Goal: Task Accomplishment & Management: Manage account settings

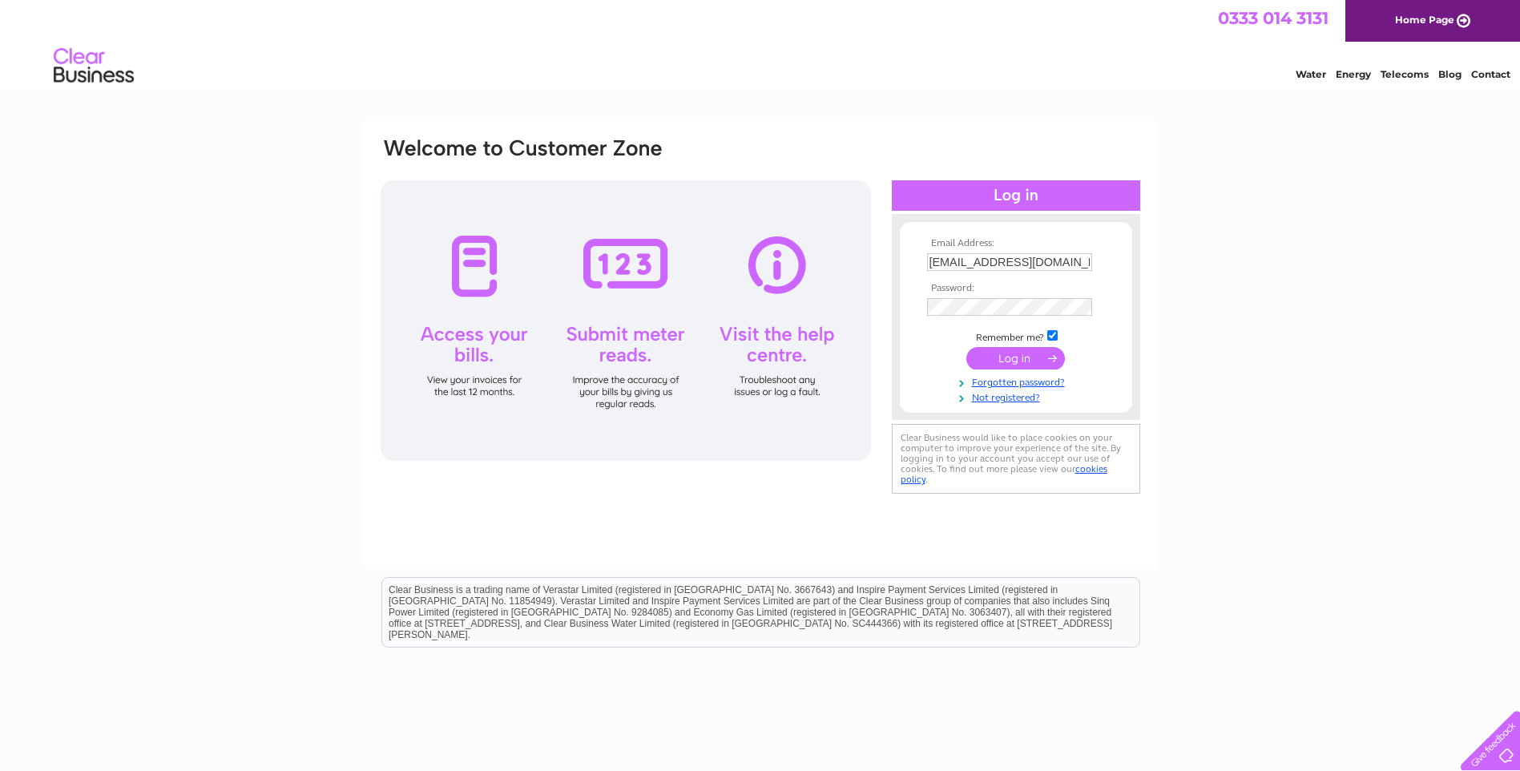
click at [1032, 366] on input "submit" at bounding box center [1015, 358] width 99 height 22
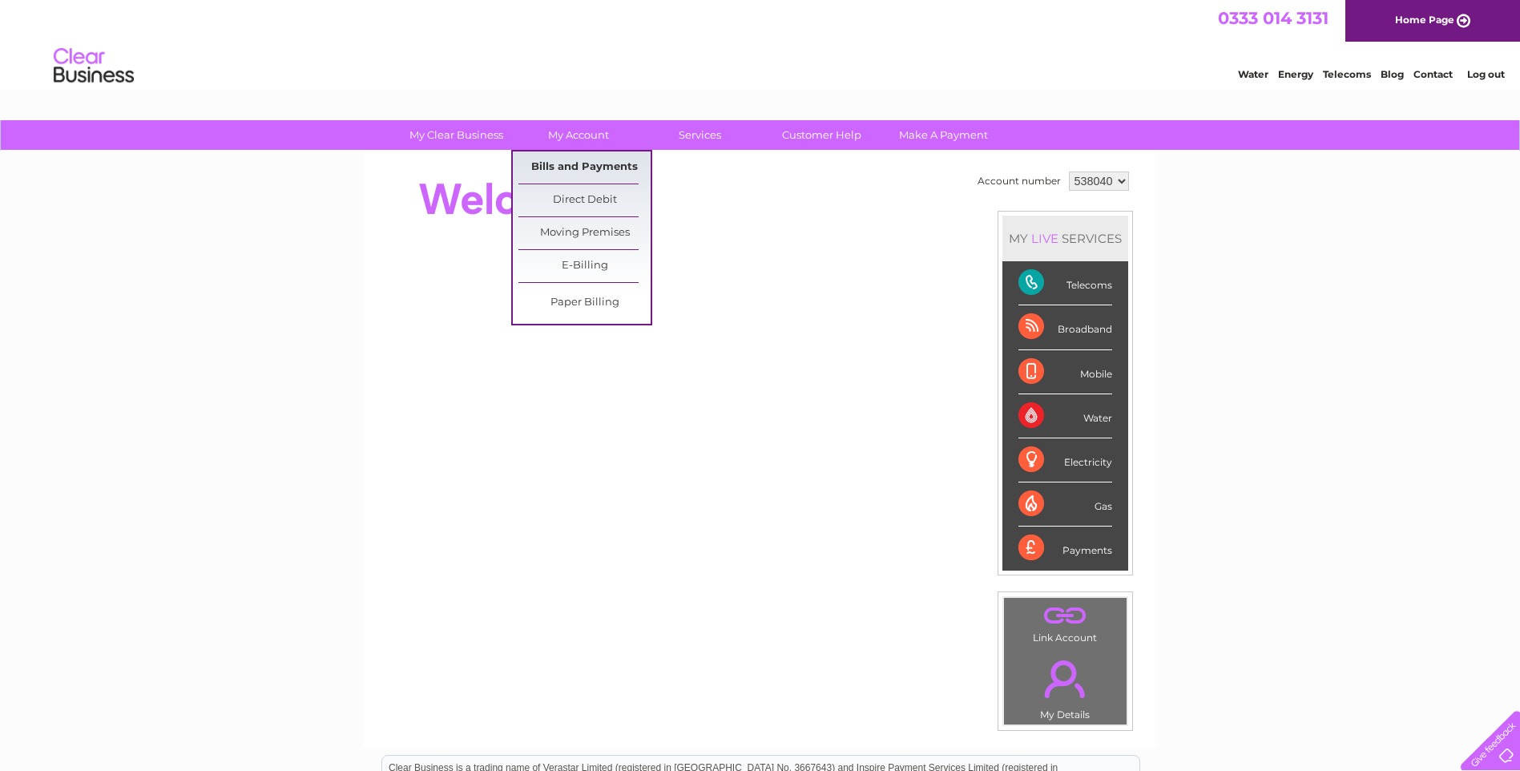
click at [560, 163] on link "Bills and Payments" at bounding box center [584, 167] width 132 height 32
click at [564, 163] on link "Bills and Payments" at bounding box center [584, 167] width 132 height 32
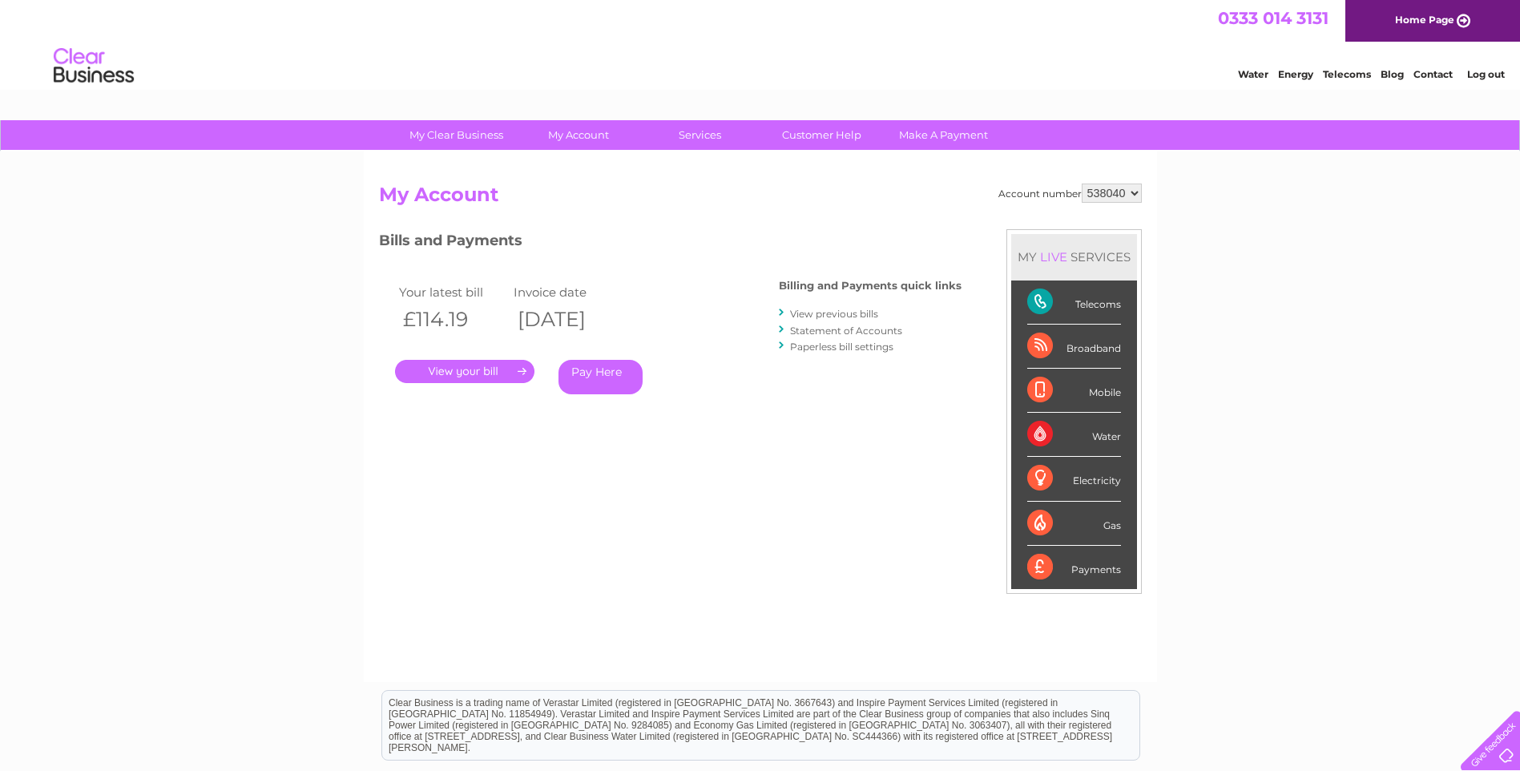
click at [470, 369] on link "." at bounding box center [464, 371] width 139 height 23
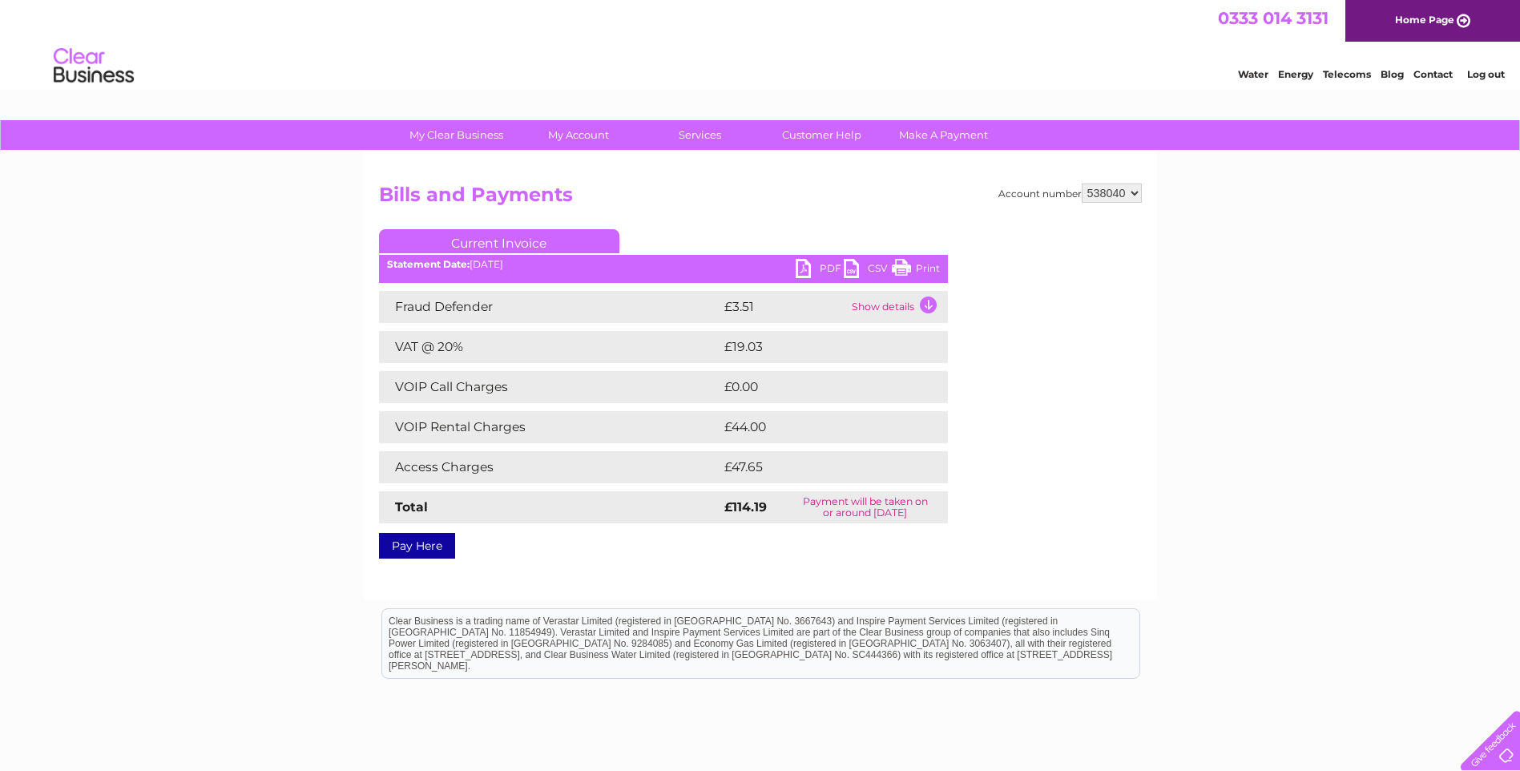
drag, startPoint x: 904, startPoint y: 271, endPoint x: 118, endPoint y: 82, distance: 808.4
click at [904, 271] on link "Print" at bounding box center [916, 270] width 48 height 23
